Goal: Find specific page/section: Find specific page/section

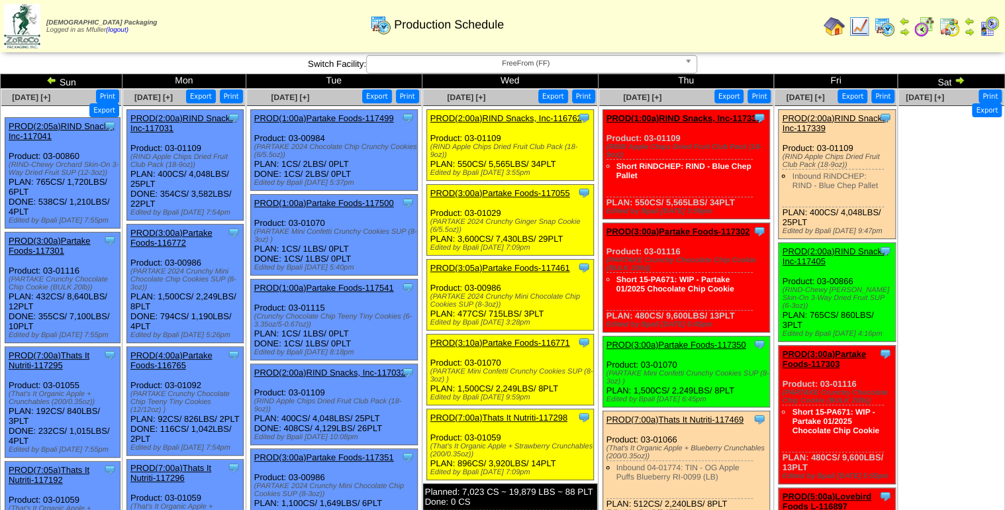
click at [562, 62] on span "FreeFrom (FF)" at bounding box center [525, 64] width 307 height 16
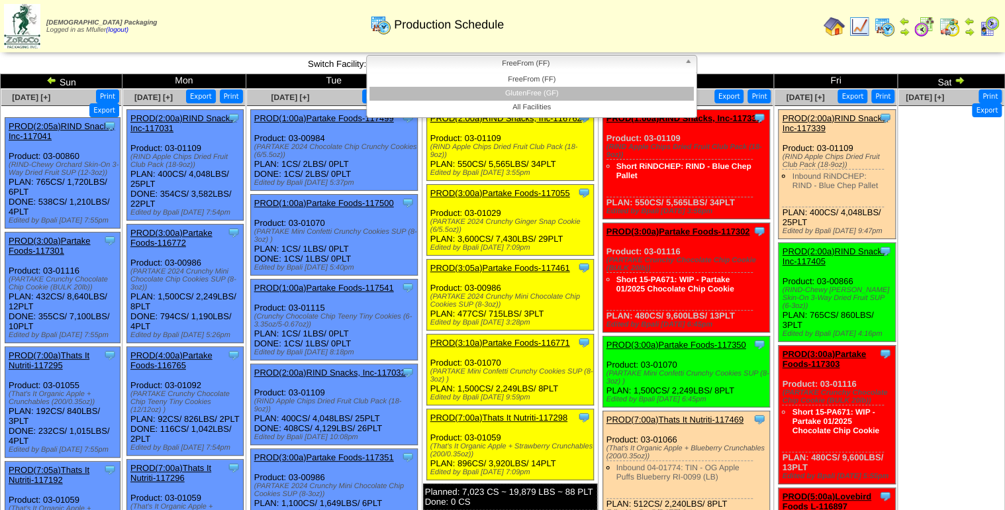
click at [558, 89] on li "GlutenFree (GF)" at bounding box center [532, 94] width 325 height 14
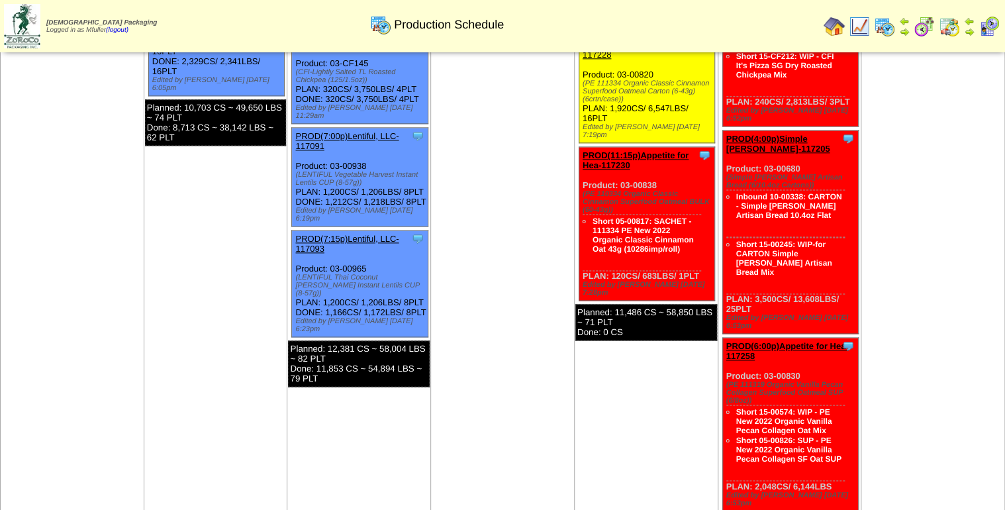
scroll to position [795, 0]
